Goal: Information Seeking & Learning: Learn about a topic

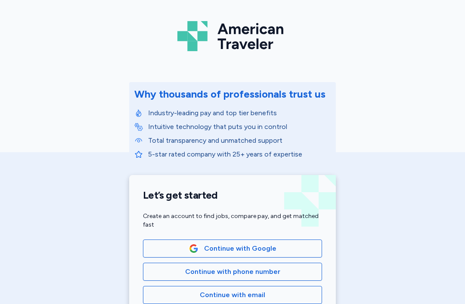
scroll to position [70, 0]
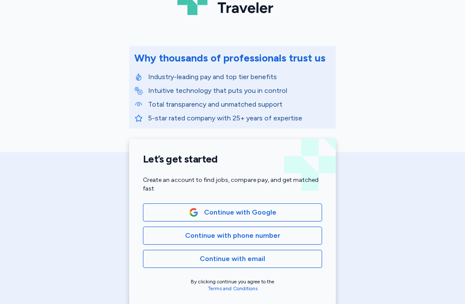
click at [290, 240] on span "Continue with phone number" at bounding box center [232, 236] width 165 height 10
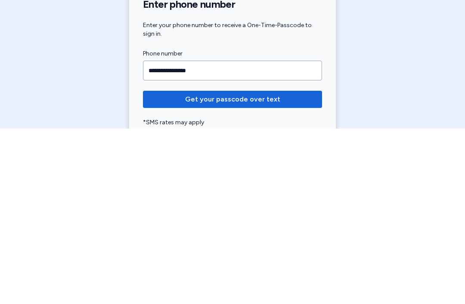
type input "**********"
click at [294, 270] on span "Get your passcode over text" at bounding box center [232, 275] width 165 height 10
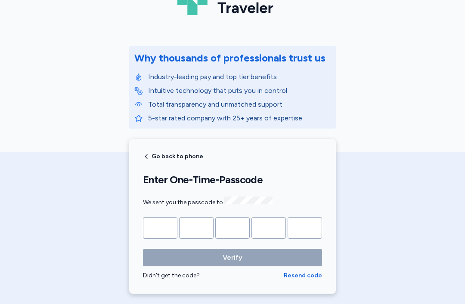
click at [169, 225] on input "Please enter OTP character 1" at bounding box center [160, 228] width 34 height 22
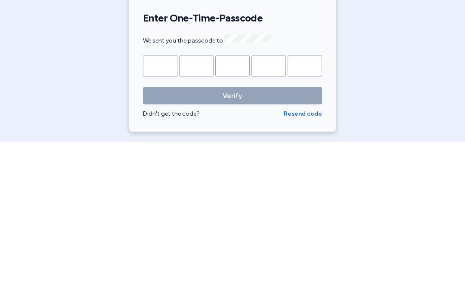
type input "*"
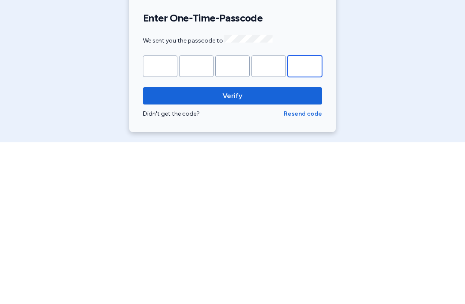
type input "*"
click at [308, 253] on span "Verify" at bounding box center [232, 258] width 165 height 10
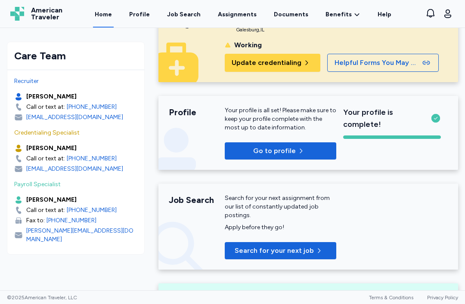
scroll to position [53, 0]
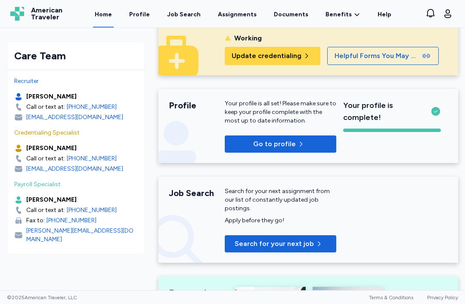
click at [327, 239] on span "Search for your next job" at bounding box center [281, 244] width 98 height 10
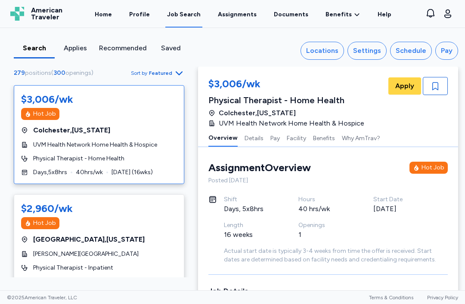
click at [156, 75] on span "Featured" at bounding box center [160, 73] width 23 height 7
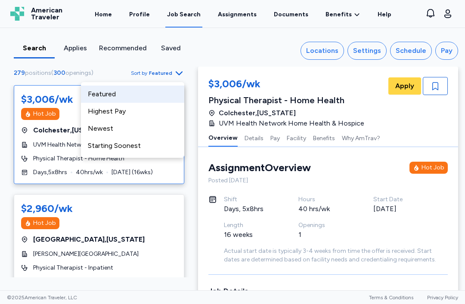
click at [133, 113] on div "Highest Pay" at bounding box center [132, 111] width 103 height 17
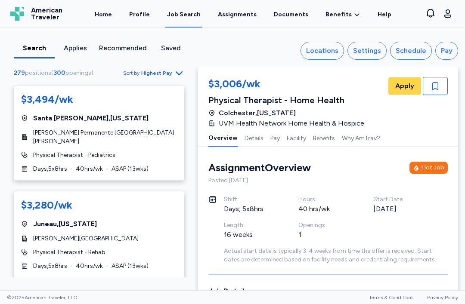
click at [333, 50] on div "Locations" at bounding box center [322, 51] width 32 height 10
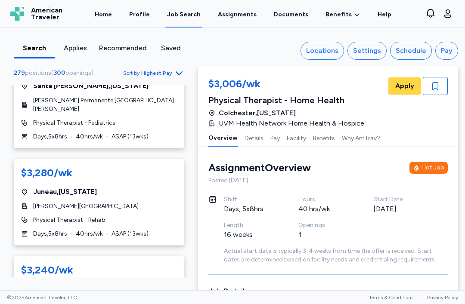
scroll to position [33, 0]
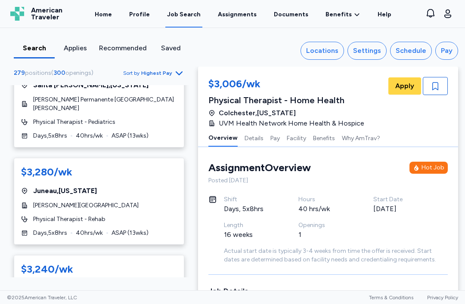
click at [46, 188] on span "[GEOGRAPHIC_DATA] , [US_STATE]" at bounding box center [65, 191] width 64 height 10
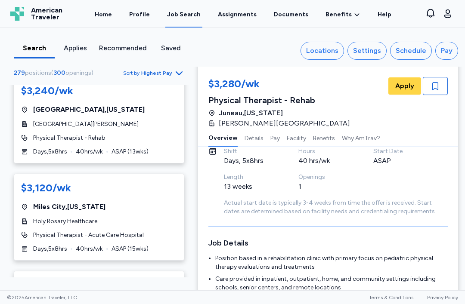
scroll to position [214, 0]
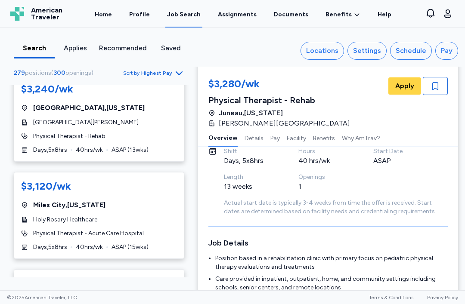
click at [42, 216] on span "Holy Rosary Healthcare" at bounding box center [65, 220] width 64 height 9
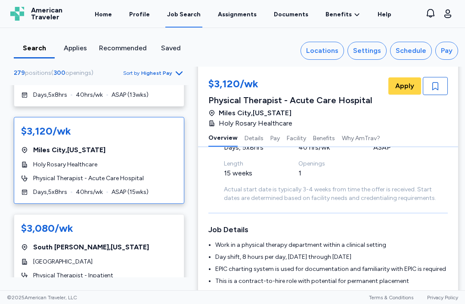
scroll to position [269, 0]
click at [145, 271] on div "Physical Therapist - Inpatient" at bounding box center [99, 275] width 156 height 9
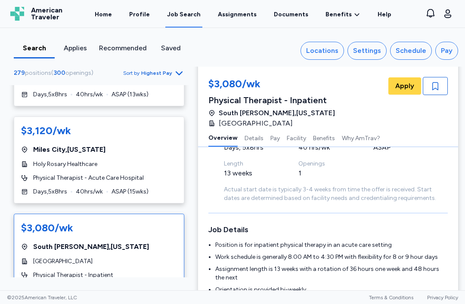
scroll to position [1, 0]
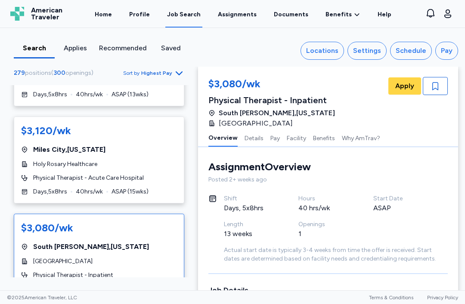
click at [295, 141] on button "Facility" at bounding box center [296, 138] width 19 height 18
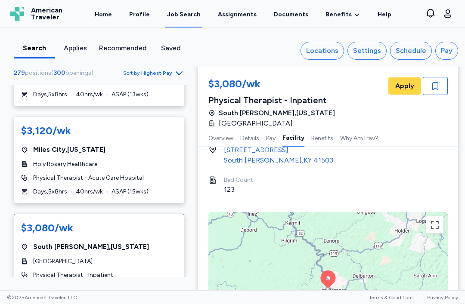
scroll to position [797, 0]
click at [256, 138] on button "Details" at bounding box center [249, 138] width 19 height 18
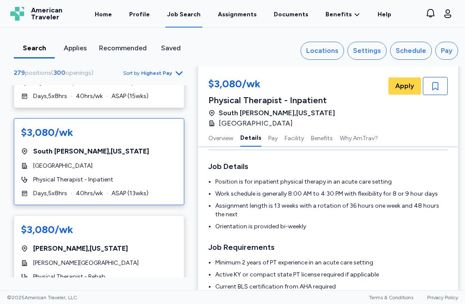
scroll to position [370, 0]
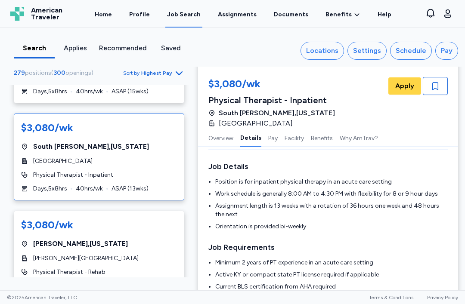
click at [138, 268] on div "Physical Therapist - Rehab" at bounding box center [99, 272] width 156 height 9
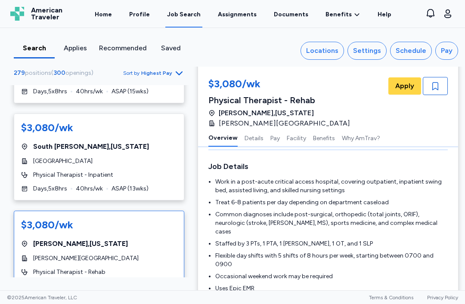
scroll to position [1, 0]
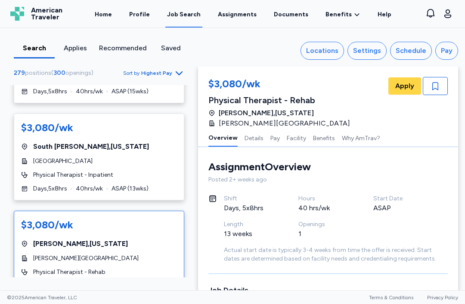
click at [246, 139] on button "Details" at bounding box center [254, 138] width 19 height 18
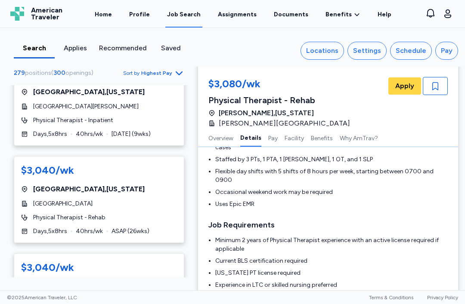
scroll to position [771, 0]
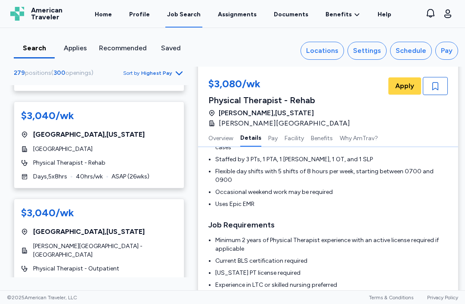
click at [178, 264] on div "$3,040/wk [GEOGRAPHIC_DATA] , [US_STATE] [PERSON_NAME] Wellness & Rehabilitatio…" at bounding box center [99, 247] width 171 height 96
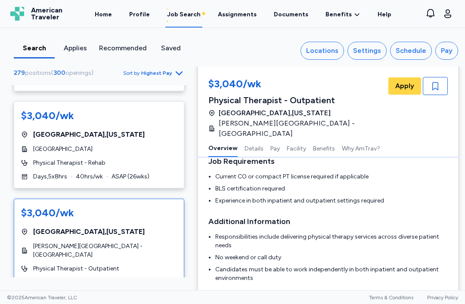
scroll to position [1, 0]
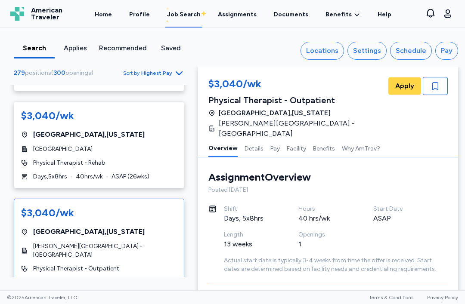
click at [254, 139] on button "Details" at bounding box center [254, 148] width 19 height 18
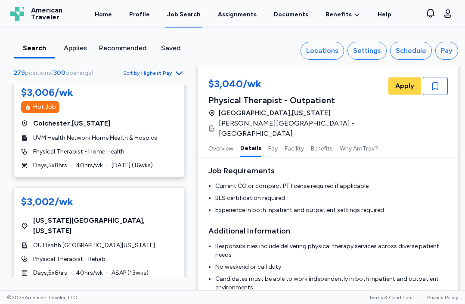
scroll to position [1193, 0]
click at [37, 226] on div "$3,002/wk [US_STATE][GEOGRAPHIC_DATA] , [US_STATE] OU Health [GEOGRAPHIC_DATA][…" at bounding box center [99, 235] width 171 height 97
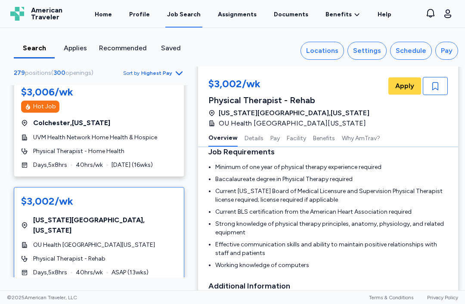
scroll to position [1, 0]
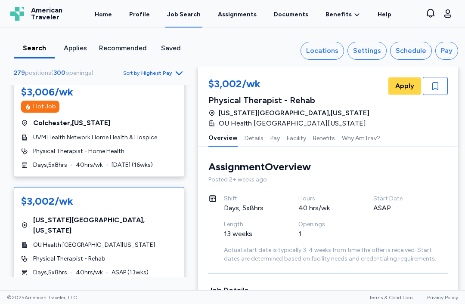
click at [250, 142] on button "Details" at bounding box center [254, 138] width 19 height 18
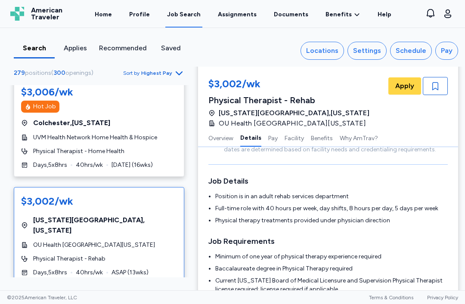
scroll to position [110, 0]
